Goal: Information Seeking & Learning: Check status

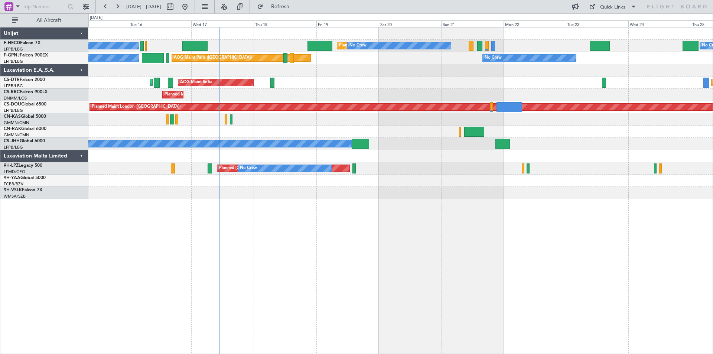
click at [347, 88] on div "AOG Maint Sofia Planned Maint Sofia [GEOGRAPHIC_DATA] ([GEOGRAPHIC_DATA])" at bounding box center [400, 83] width 625 height 12
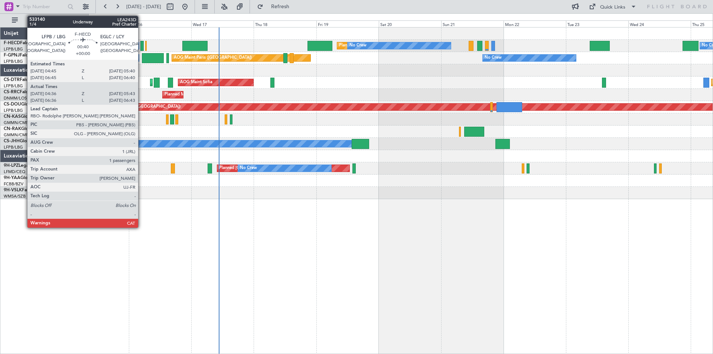
click at [142, 45] on div at bounding box center [141, 46] width 3 height 10
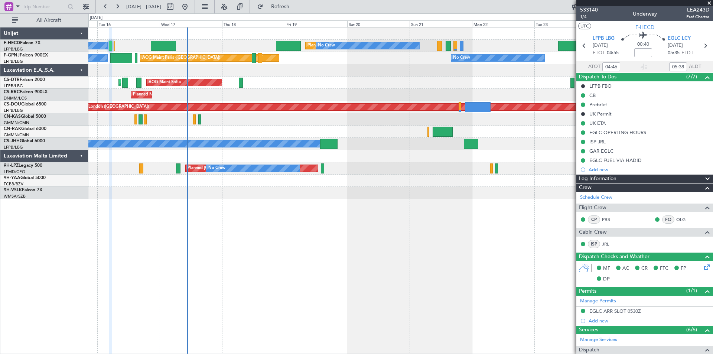
click at [315, 82] on div "Planned Maint Nice ([GEOGRAPHIC_DATA]) AOG Maint Sofia Planned Maint Sofia" at bounding box center [400, 83] width 625 height 12
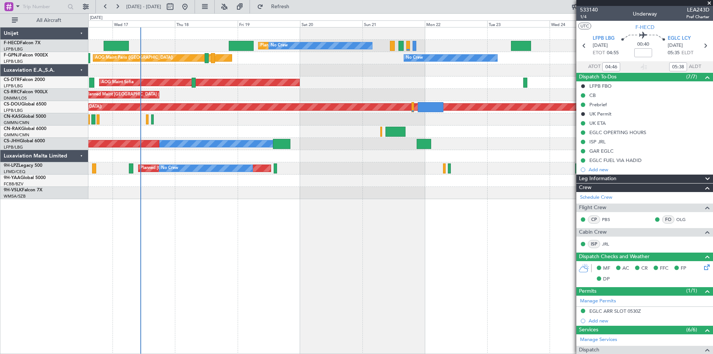
click at [279, 78] on div "Planned Maint [GEOGRAPHIC_DATA] ([GEOGRAPHIC_DATA]) No Crew No Crew No Crew No …" at bounding box center [400, 113] width 625 height 172
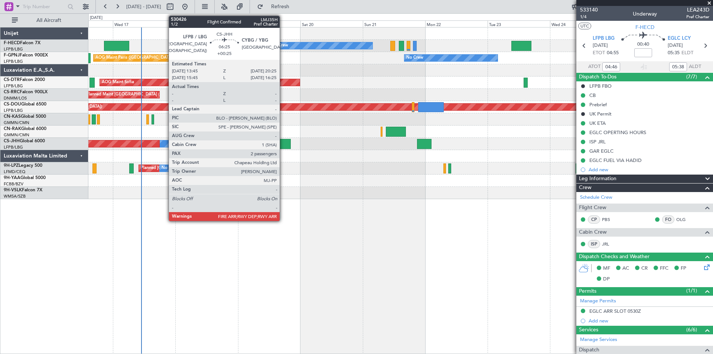
click at [283, 145] on div at bounding box center [281, 144] width 17 height 10
click at [282, 145] on div at bounding box center [281, 144] width 17 height 10
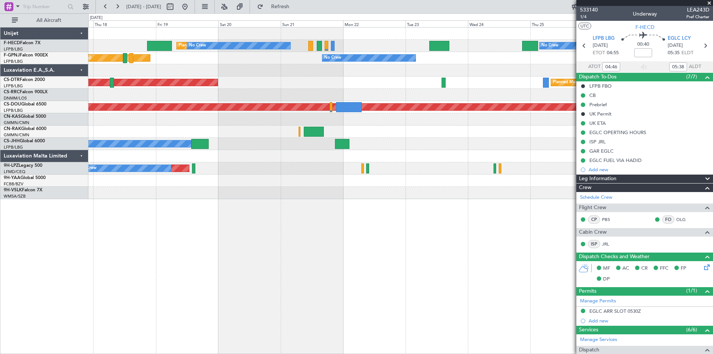
click at [318, 83] on div "Planned Maint Nice ([GEOGRAPHIC_DATA]) AOG Maint Sofia Planned Maint Sofia" at bounding box center [400, 83] width 625 height 12
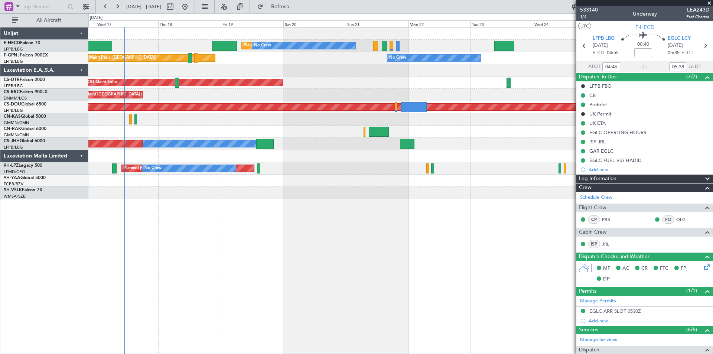
click at [239, 60] on div "No Crew AOG Maint [GEOGRAPHIC_DATA] ([GEOGRAPHIC_DATA]) No Crew" at bounding box center [400, 58] width 625 height 12
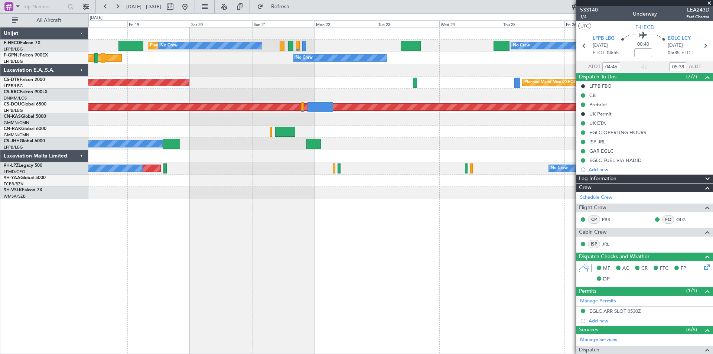
click at [362, 74] on div at bounding box center [400, 70] width 625 height 12
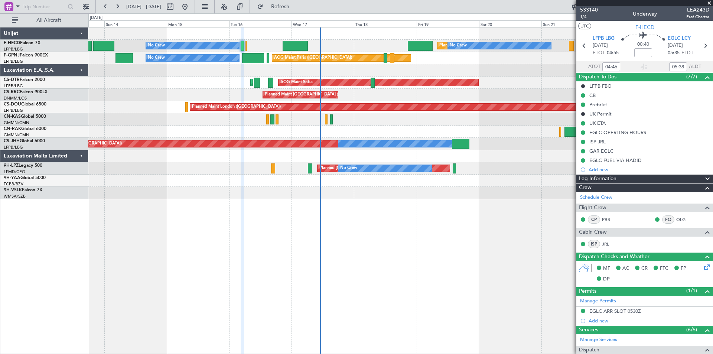
click at [483, 70] on div at bounding box center [400, 70] width 625 height 12
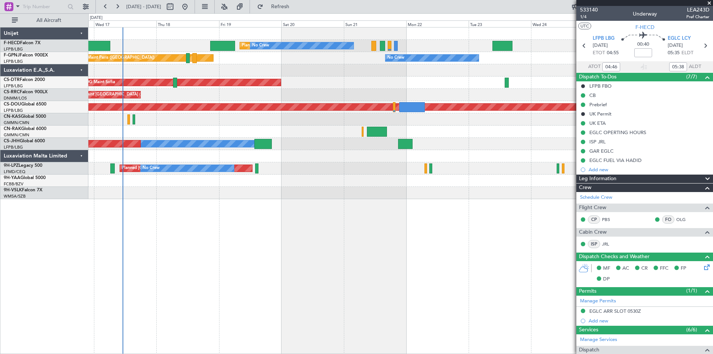
click at [297, 78] on div "Planned Maint [GEOGRAPHIC_DATA] ([GEOGRAPHIC_DATA]) No Crew No Crew No Crew No …" at bounding box center [400, 113] width 625 height 172
click at [325, 265] on div "Planned Maint [GEOGRAPHIC_DATA] ([GEOGRAPHIC_DATA]) No Crew No Crew No Crew No …" at bounding box center [400, 190] width 625 height 327
